Goal: Information Seeking & Learning: Learn about a topic

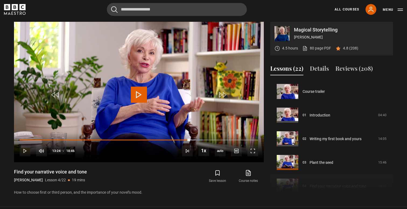
scroll to position [71, 0]
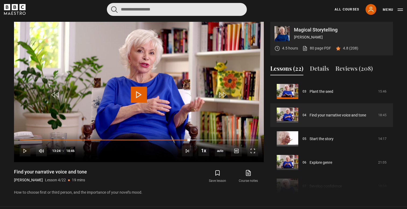
click at [157, 13] on input "Search" at bounding box center [177, 9] width 140 height 13
type input "*******"
click at [111, 6] on button "submit" at bounding box center [114, 9] width 6 height 7
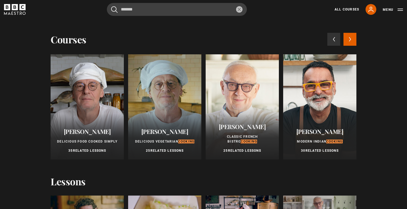
click at [234, 117] on div "Pierre Koffmann Classic French Bistro Cooking 25 Related Lessons" at bounding box center [242, 138] width 73 height 43
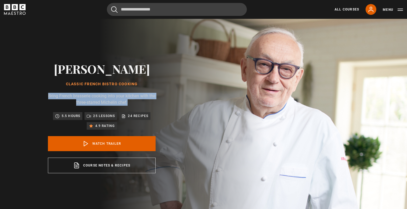
drag, startPoint x: 51, startPoint y: 96, endPoint x: 144, endPoint y: 102, distance: 92.6
click at [144, 102] on p "Bring French brasserie cooking into your kitchen with the three-starred Micheli…" at bounding box center [102, 99] width 108 height 13
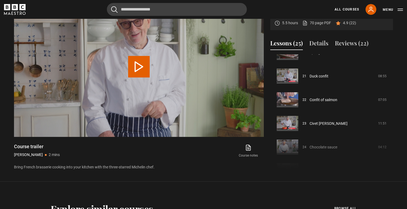
scroll to position [494, 0]
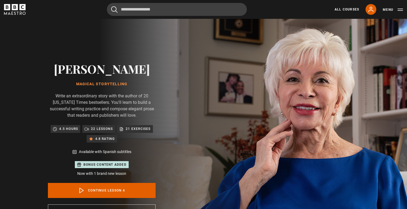
scroll to position [71, 0]
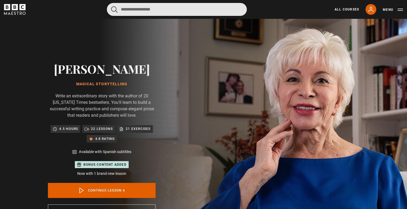
click at [139, 11] on input "Search" at bounding box center [177, 9] width 140 height 13
click at [111, 6] on button "submit" at bounding box center [114, 9] width 6 height 7
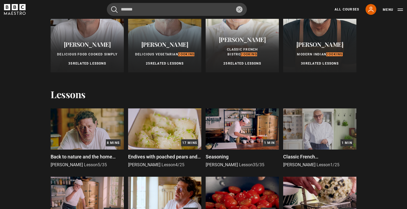
scroll to position [0, 0]
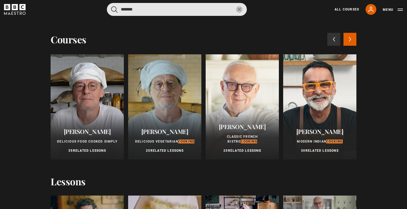
click at [134, 11] on input "*******" at bounding box center [177, 9] width 140 height 13
click at [111, 6] on button "submit" at bounding box center [114, 9] width 6 height 7
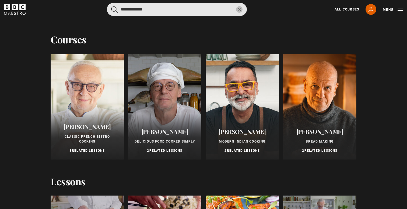
click at [191, 14] on input "**********" at bounding box center [177, 9] width 140 height 13
click at [111, 6] on button "submit" at bounding box center [114, 9] width 6 height 7
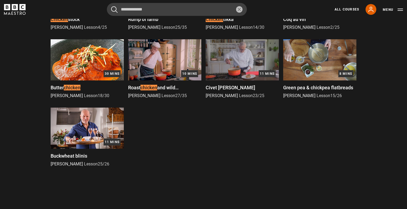
scroll to position [227, 0]
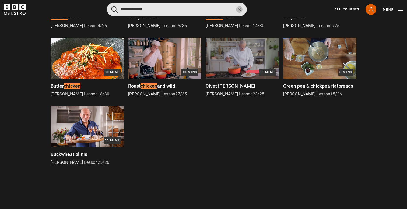
click at [145, 7] on input "**********" at bounding box center [177, 9] width 140 height 13
type input "*******"
click at [111, 6] on button "submit" at bounding box center [114, 9] width 6 height 7
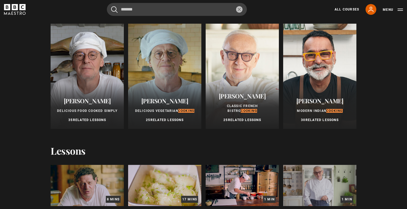
scroll to position [29, 0]
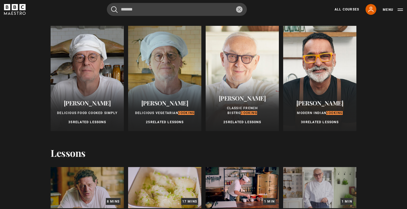
click at [100, 116] on div "Marco Pierre White Delicious Food Cooked Simply 35 Related Lessons" at bounding box center [87, 112] width 73 height 38
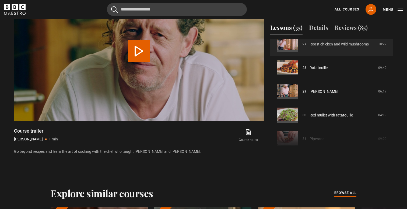
scroll to position [637, 0]
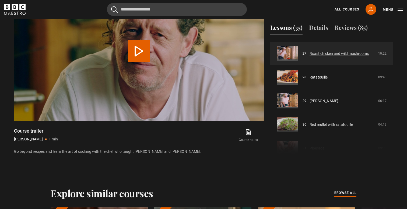
click at [333, 57] on link "Roast chicken and wild mushrooms" at bounding box center [339, 54] width 59 height 6
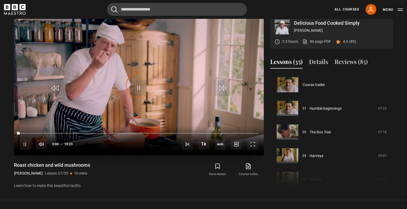
scroll to position [616, 0]
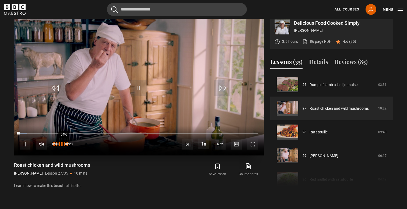
click at [64, 147] on div "54%" at bounding box center [64, 145] width 0 height 4
click at [58, 147] on div "43%" at bounding box center [60, 145] width 16 height 4
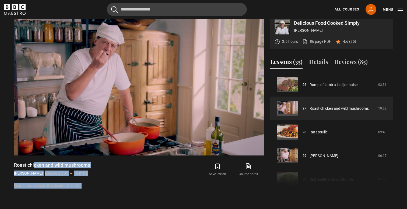
drag, startPoint x: 103, startPoint y: 193, endPoint x: 13, endPoint y: 171, distance: 93.4
click at [13, 171] on div "Delicious Food Cooked Simply [PERSON_NAME] 3.5 hours 86 page PDF (opens in new …" at bounding box center [204, 102] width 388 height 174
drag, startPoint x: 13, startPoint y: 171, endPoint x: 106, endPoint y: 191, distance: 95.8
click at [106, 189] on div "Delicious Food Cooked Simply [PERSON_NAME] 3.5 hours 86 page PDF (opens in new …" at bounding box center [204, 102] width 388 height 174
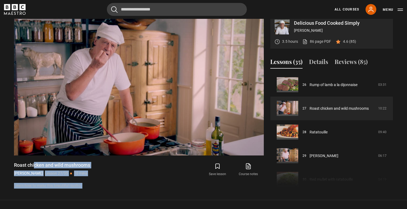
click at [106, 189] on p "Learn how to make this beautiful risotto." at bounding box center [139, 186] width 250 height 6
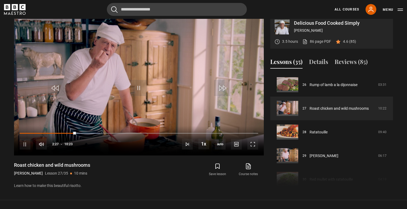
drag, startPoint x: 138, startPoint y: 179, endPoint x: 6, endPoint y: 171, distance: 131.7
click at [6, 171] on section "Delicious Food Cooked Simply [PERSON_NAME] 3.5 hours 86 page PDF (opens in new …" at bounding box center [203, 97] width 407 height 207
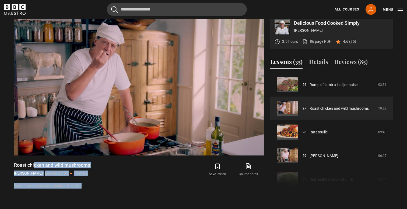
drag, startPoint x: 6, startPoint y: 171, endPoint x: 102, endPoint y: 199, distance: 99.3
click at [102, 199] on section "Delicious Food Cooked Simply [PERSON_NAME] 3.5 hours 86 page PDF (opens in new …" at bounding box center [203, 97] width 407 height 207
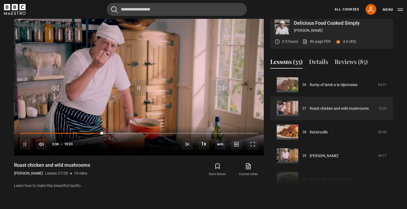
drag, startPoint x: 123, startPoint y: 184, endPoint x: 14, endPoint y: 169, distance: 110.2
click at [14, 169] on div "Roast chicken and wild mushrooms [PERSON_NAME] Lesson 27/35 10 mins" at bounding box center [79, 170] width 130 height 16
click at [14, 169] on h1 "Roast chicken and wild mushrooms" at bounding box center [52, 165] width 76 height 6
click at [24, 149] on span "Video Player" at bounding box center [25, 144] width 11 height 11
